Goal: Browse casually: Explore the website without a specific task or goal

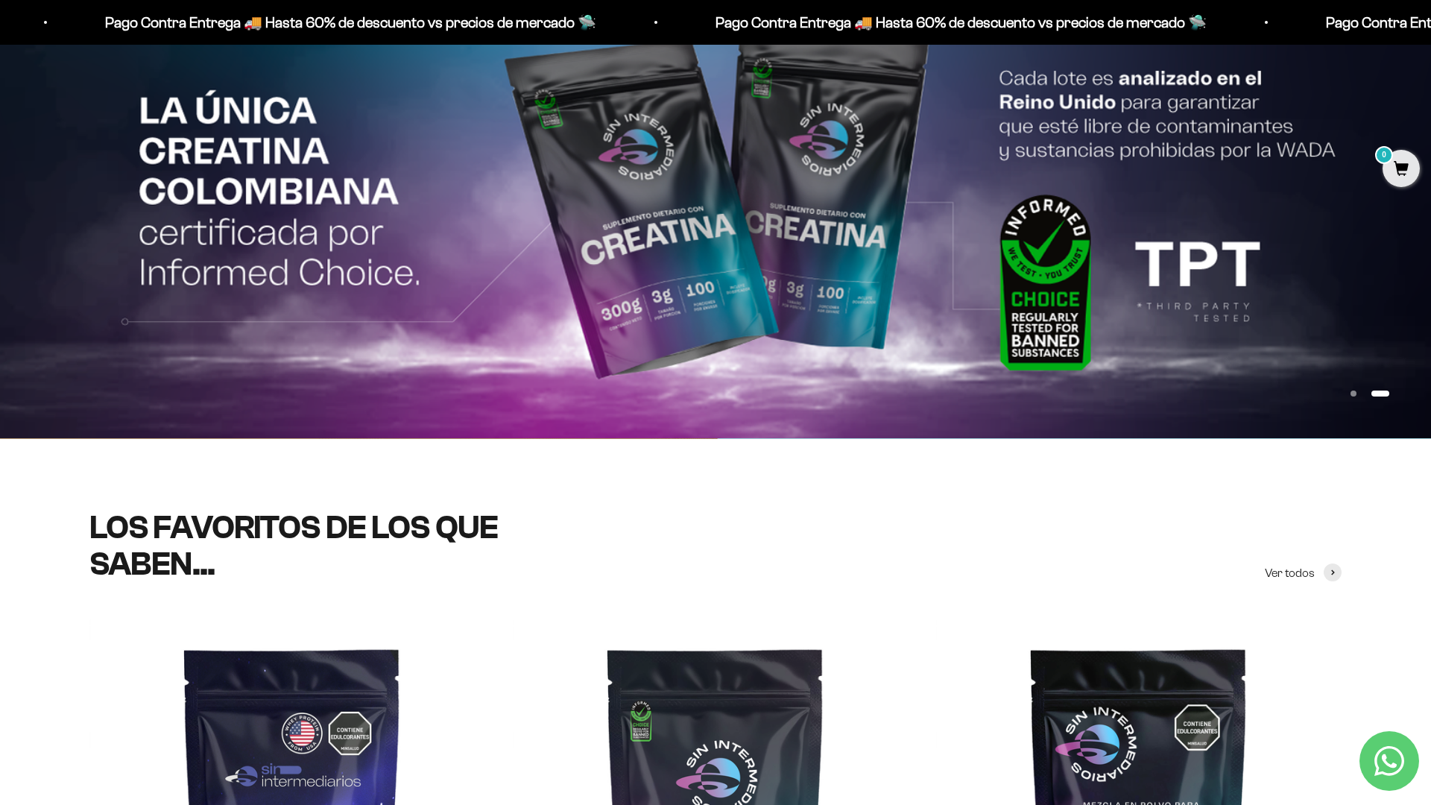
scroll to position [183, 0]
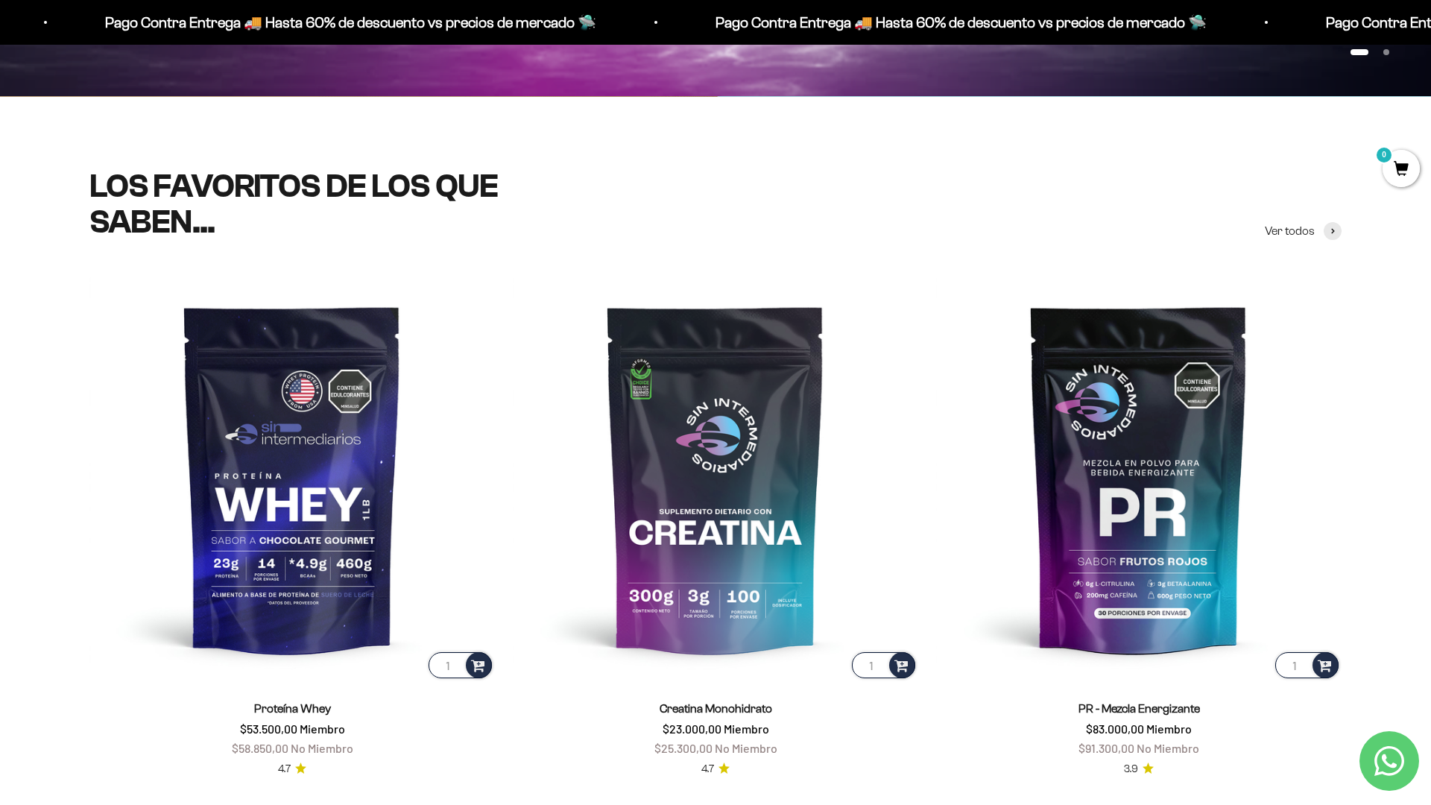
click at [1342, 208] on div "LOS FAVORITOS DE LOS QUE SABEN... Ver todos 1 Proteína Whey $53.500,00 Miembro …" at bounding box center [715, 741] width 1431 height 1289
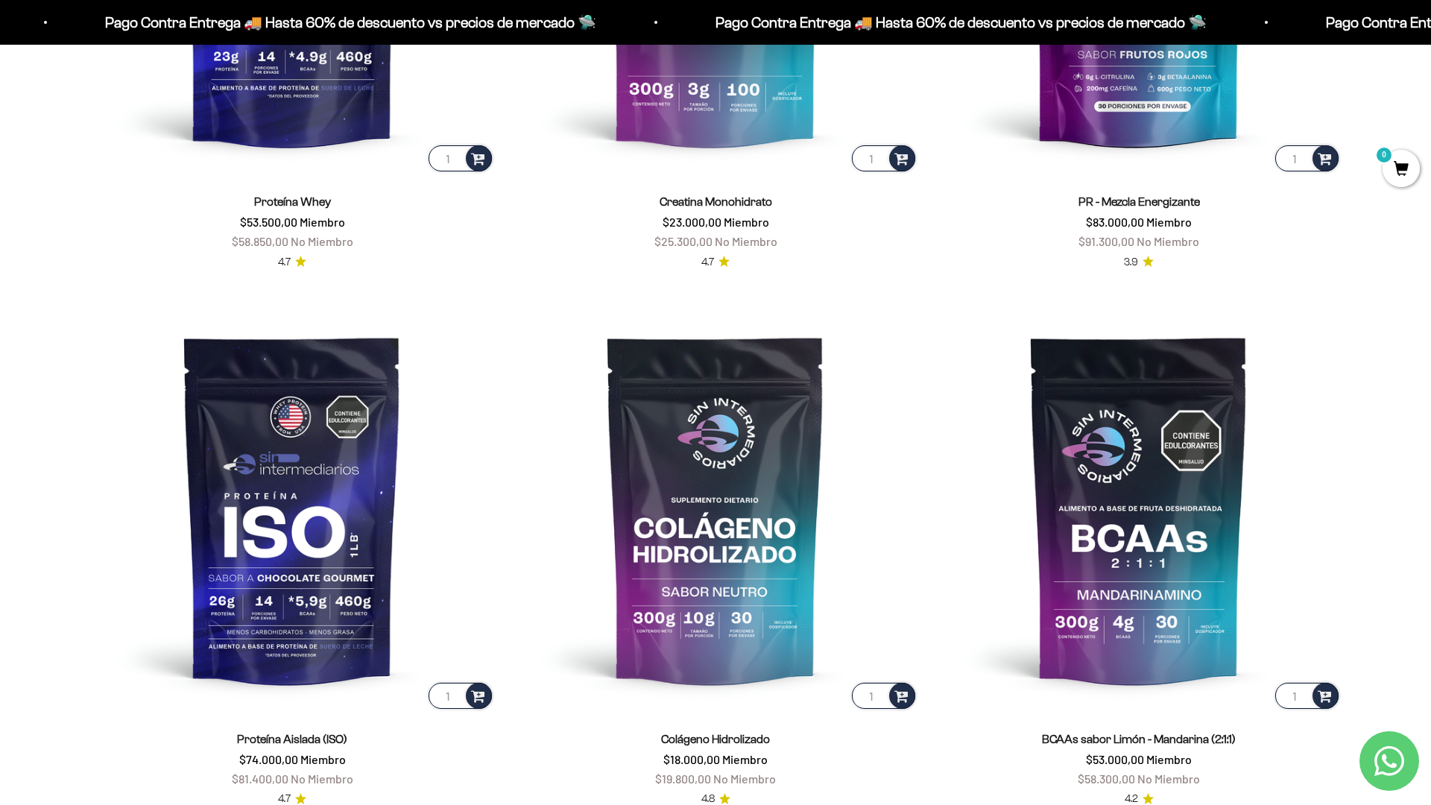
click at [1342, 208] on scroll-carousel "1 Proteína Whey $53.500,00 Miembro $58.850,00 No Miembro 4.7 1 Creatina Monohid…" at bounding box center [715, 288] width 1431 height 1038
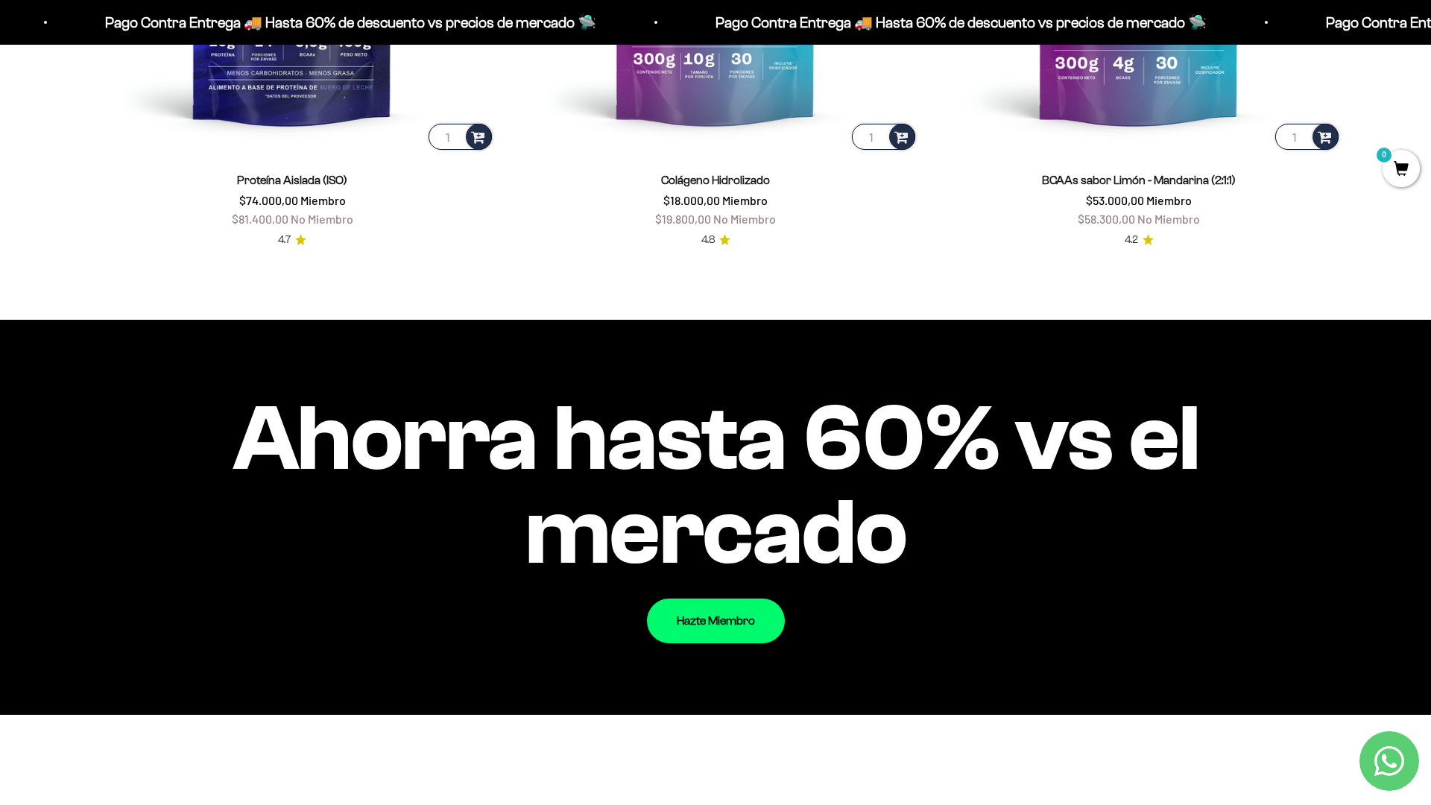
scroll to position [1691, 0]
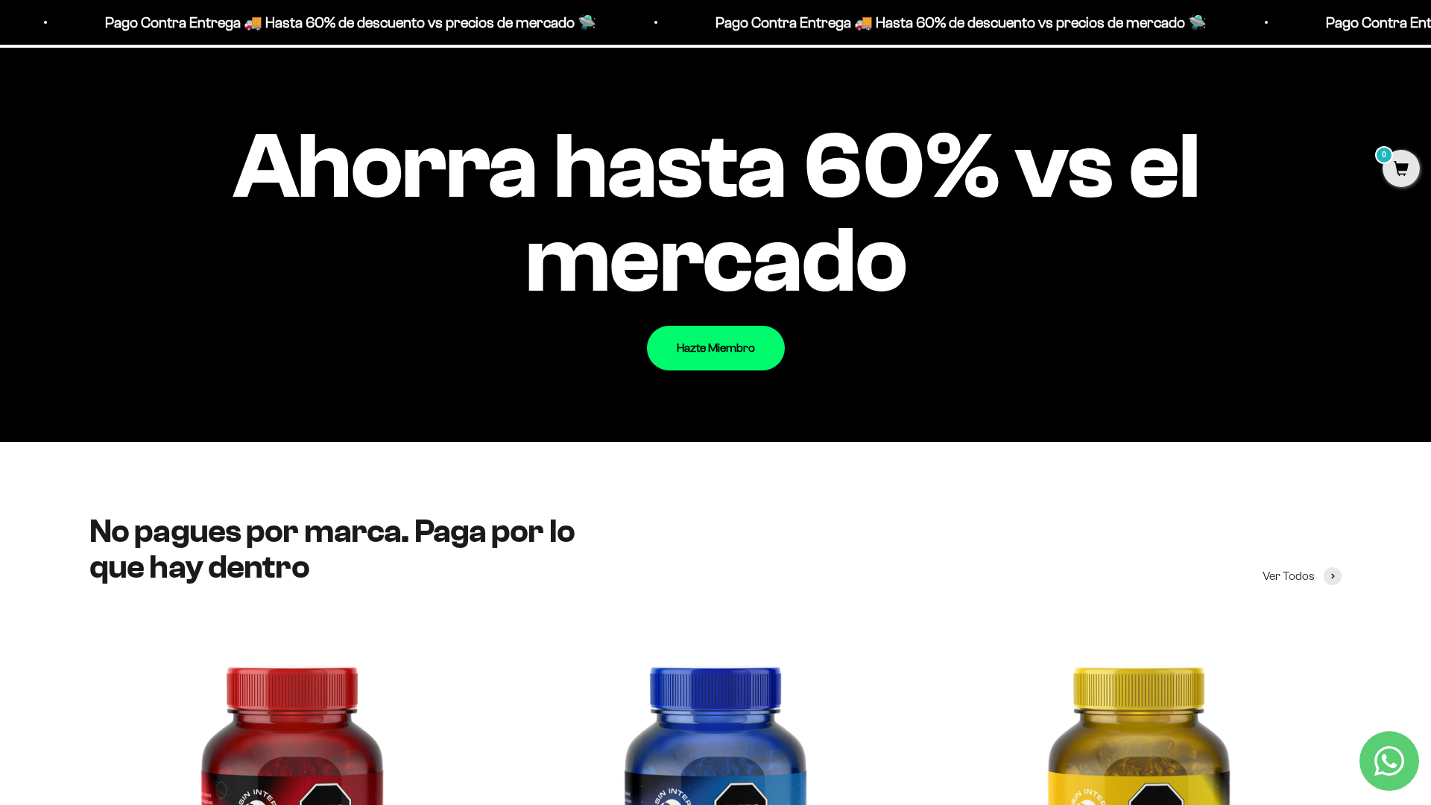
scroll to position [2048, 0]
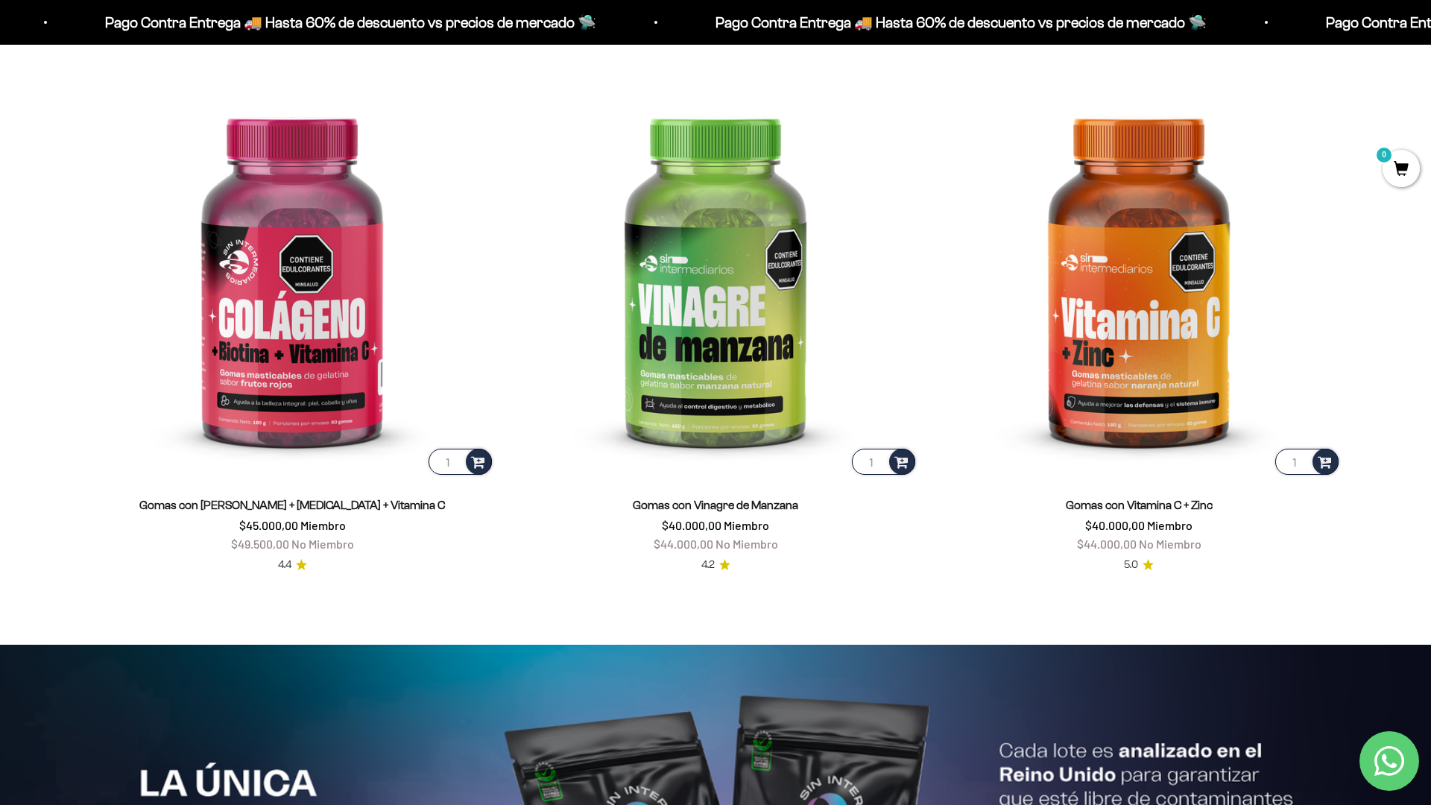
click at [1430, 34] on html "Ir al contenido Pago Contra Entrega 🚚 Hasta 60% de descuento vs precios [PERSON…" at bounding box center [715, 650] width 1431 height 7199
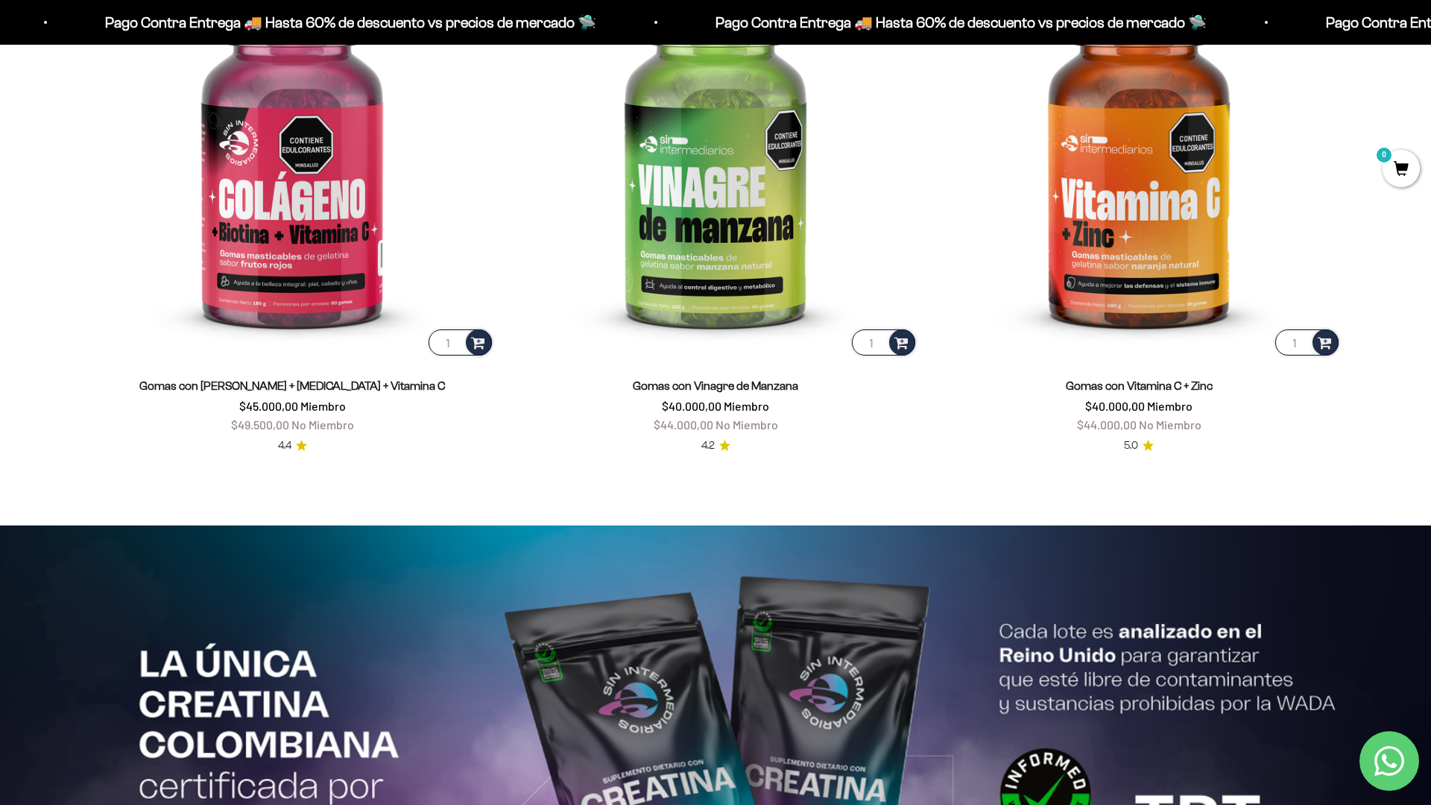
click at [1430, 34] on html "Ir al contenido Pago Contra Entrega 🚚 Hasta 60% de descuento vs precios [PERSON…" at bounding box center [715, 531] width 1431 height 7199
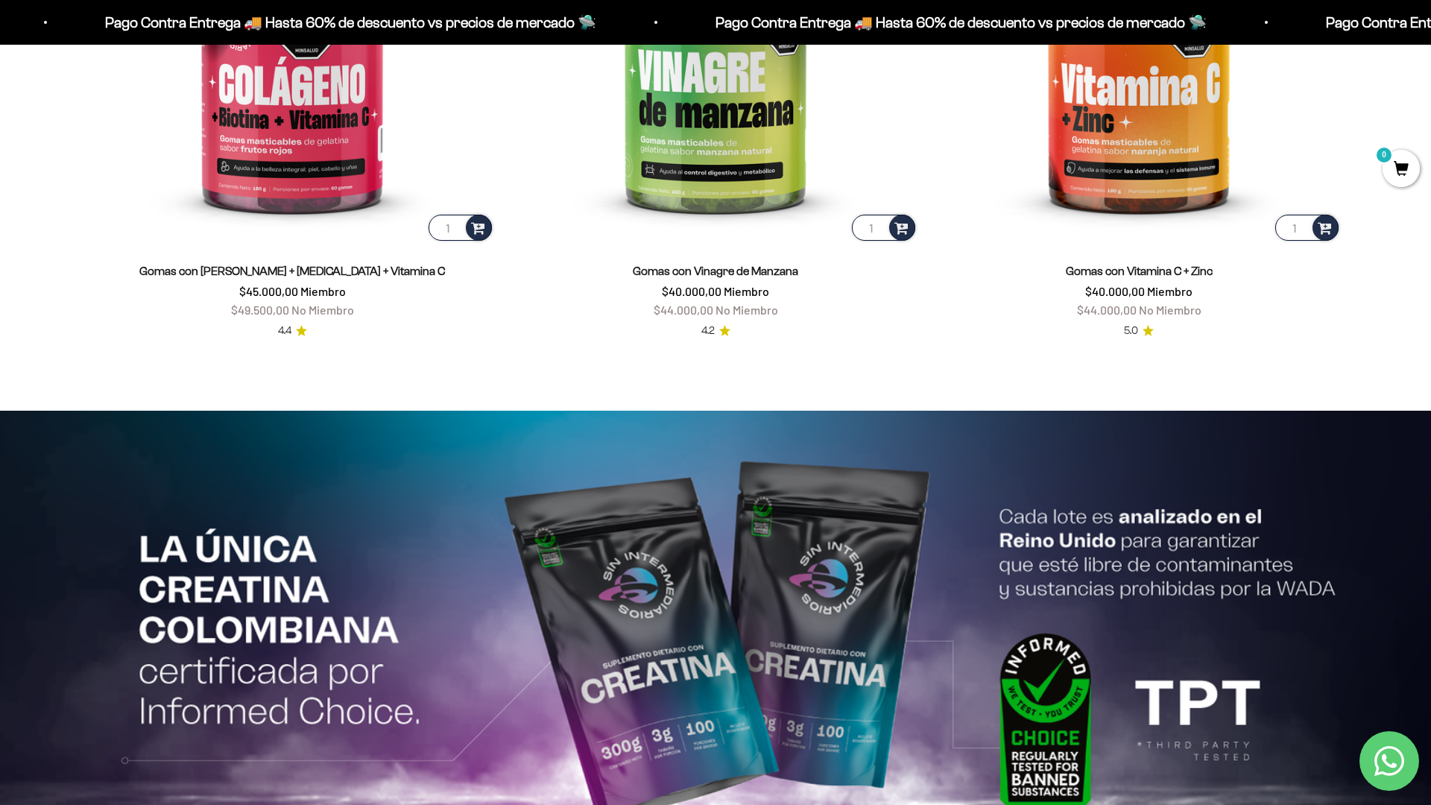
click at [1264, 804] on html "Ir al contenido Pago Contra Entrega 🚚 Hasta 60% de descuento vs precios [PERSON…" at bounding box center [715, 416] width 1431 height 7199
click at [1430, 34] on html "Ir al contenido Pago Contra Entrega 🚚 Hasta 60% de descuento vs precios [PERSON…" at bounding box center [715, 416] width 1431 height 7199
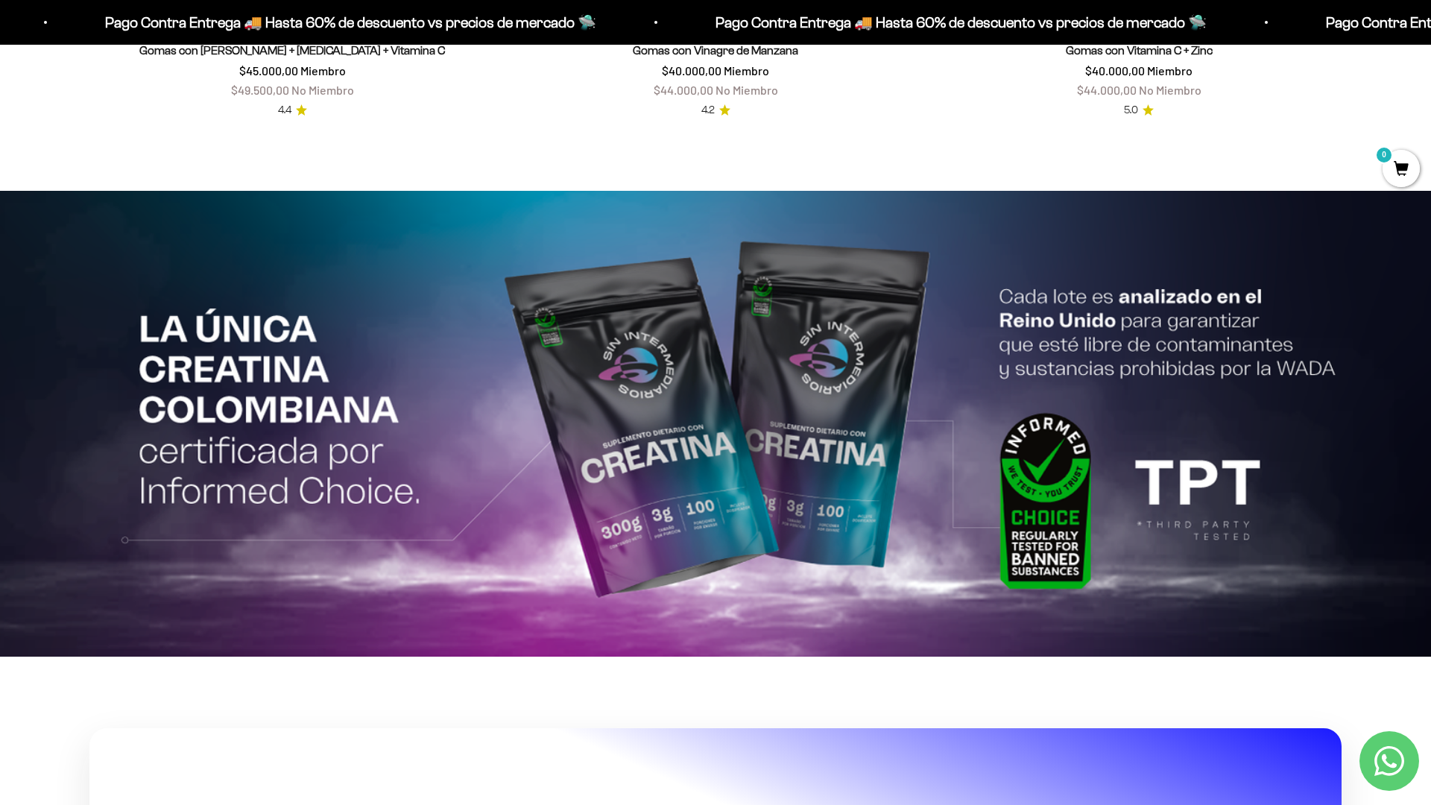
click at [1430, 34] on html "Ir al contenido Pago Contra Entrega 🚚 Hasta 60% de descuento vs precios [PERSON…" at bounding box center [715, 195] width 1431 height 7199
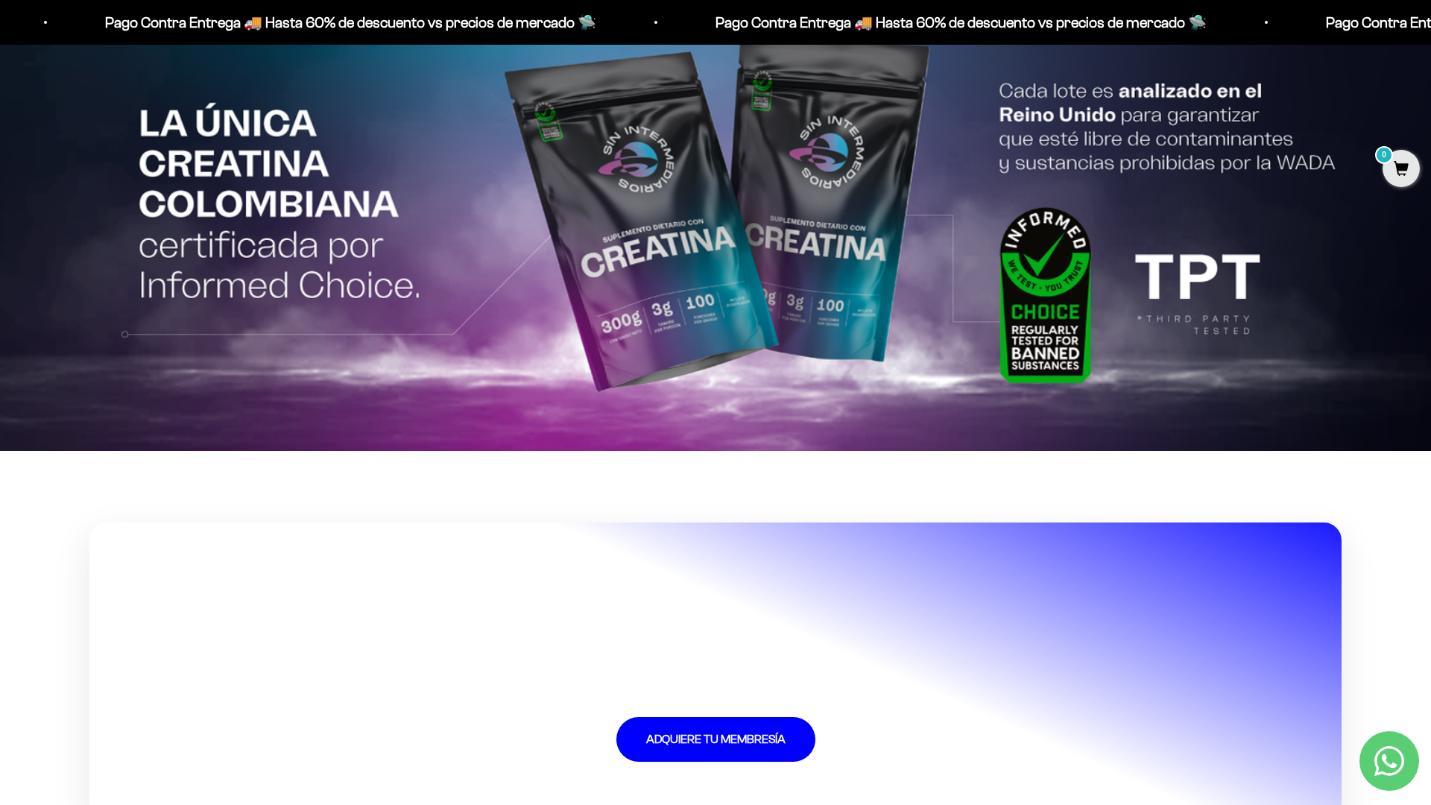
scroll to position [3609, 0]
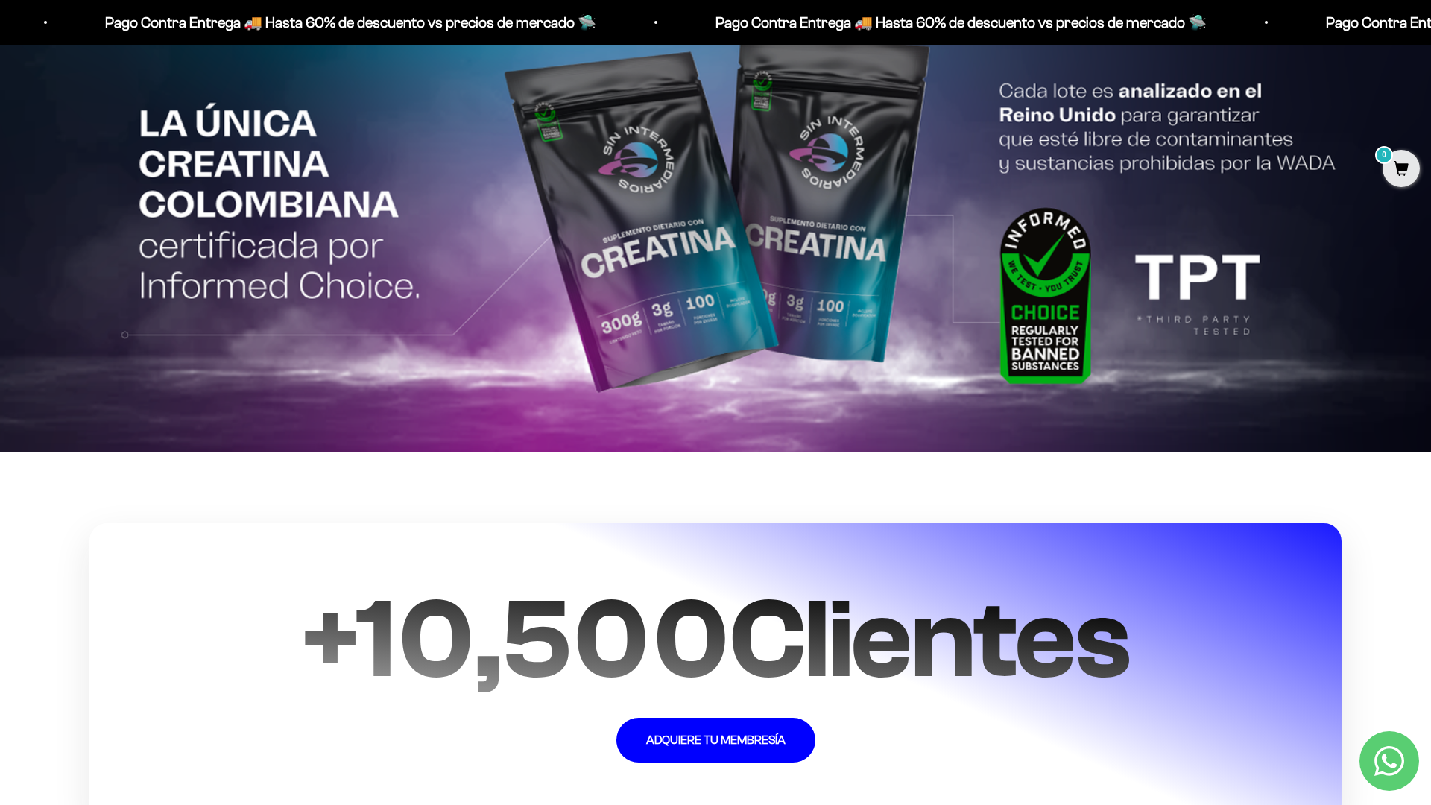
scroll to position [3801, 0]
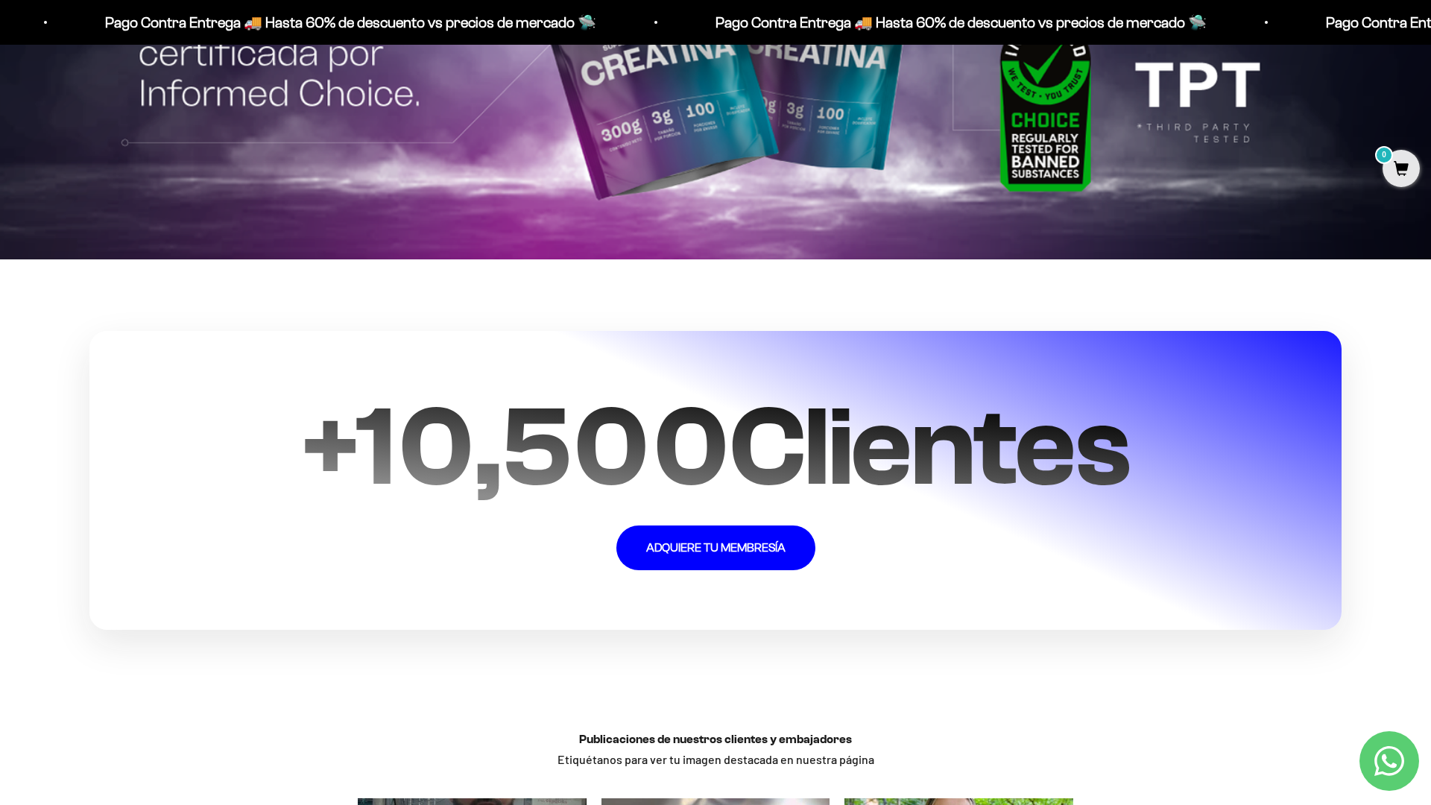
click at [1386, 577] on section "+ 10,500 Clientes ADQUIERE TU MEMBRESÍA" at bounding box center [715, 480] width 1431 height 442
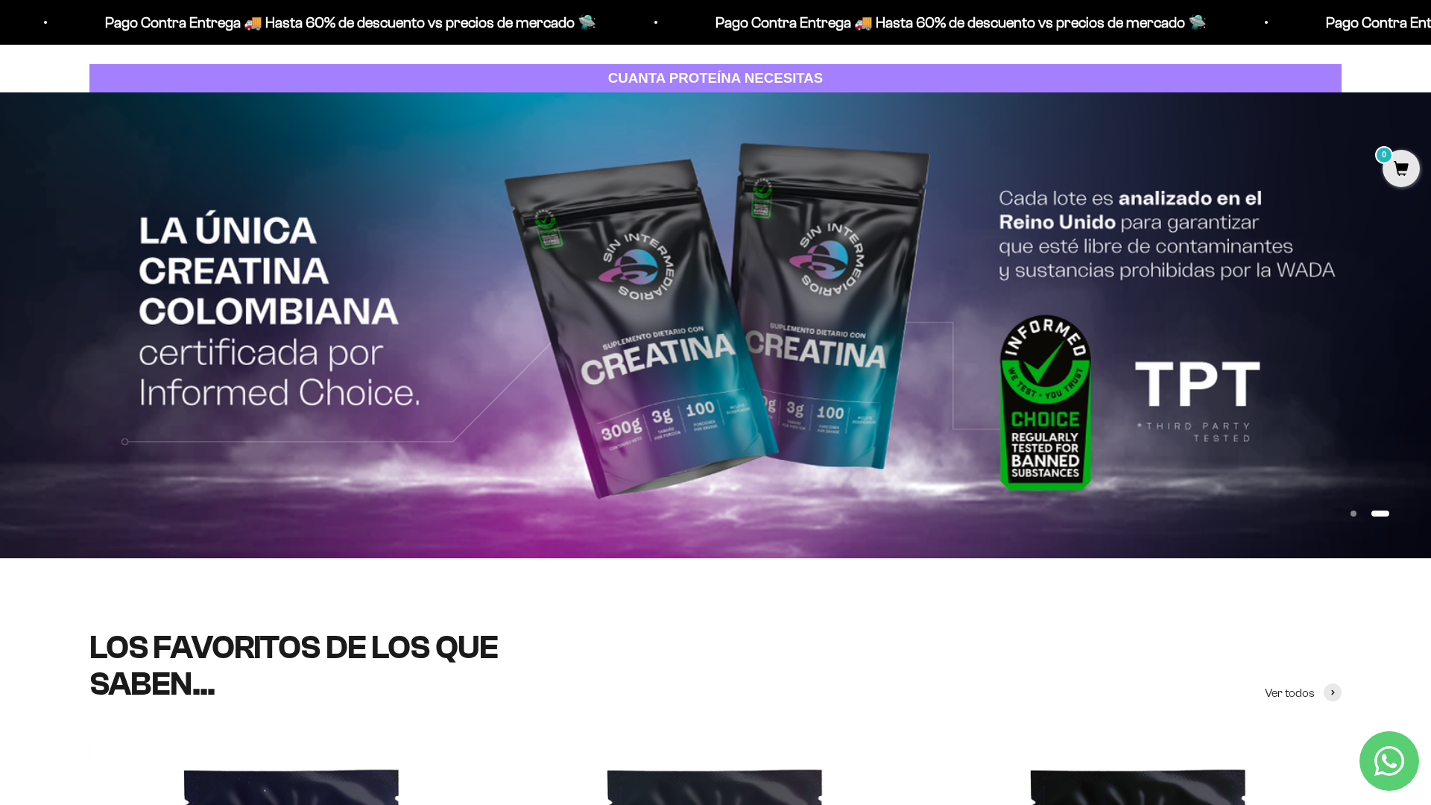
scroll to position [0, 0]
